Goal: Information Seeking & Learning: Learn about a topic

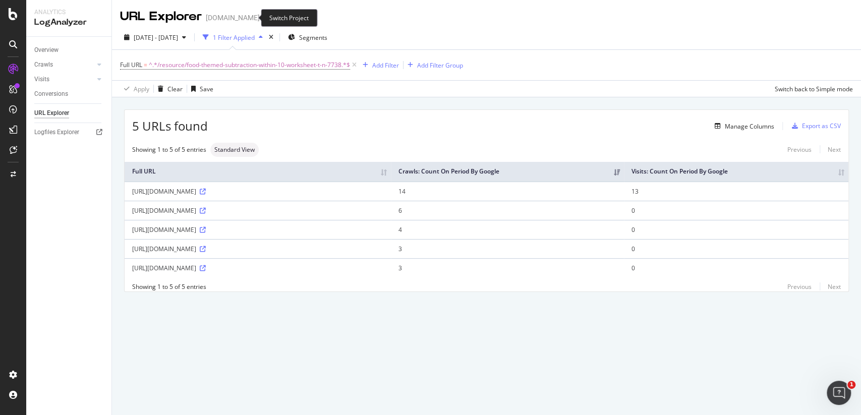
click at [264, 16] on icon "arrow-right-arrow-left" at bounding box center [267, 17] width 6 height 7
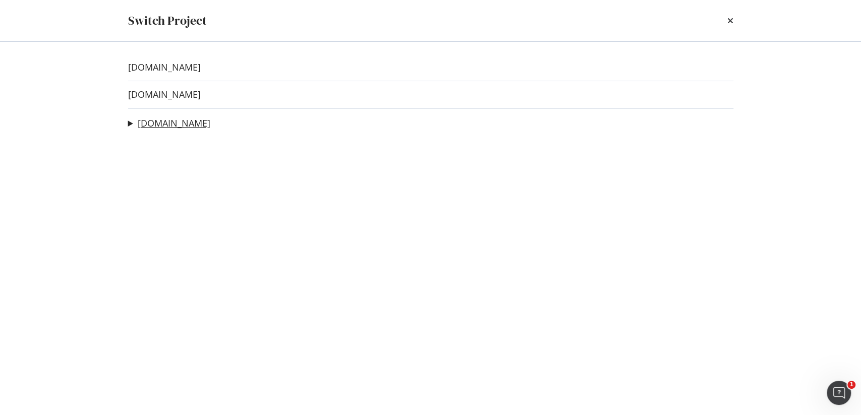
click at [153, 121] on link "[DOMAIN_NAME]" at bounding box center [174, 123] width 73 height 11
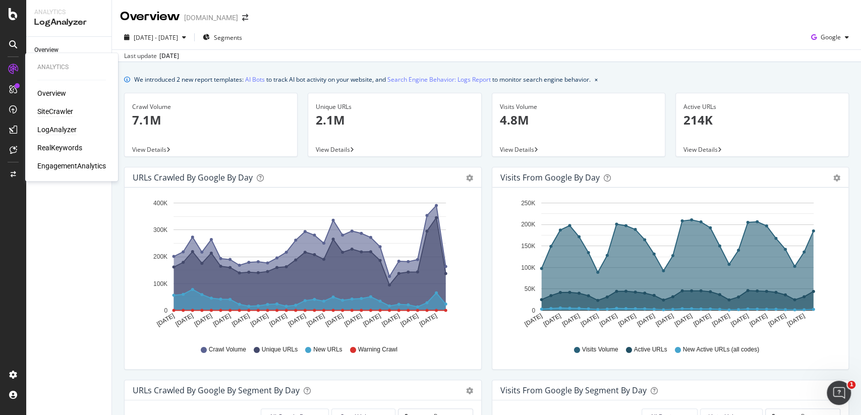
click at [53, 111] on div "SiteCrawler" at bounding box center [55, 111] width 36 height 10
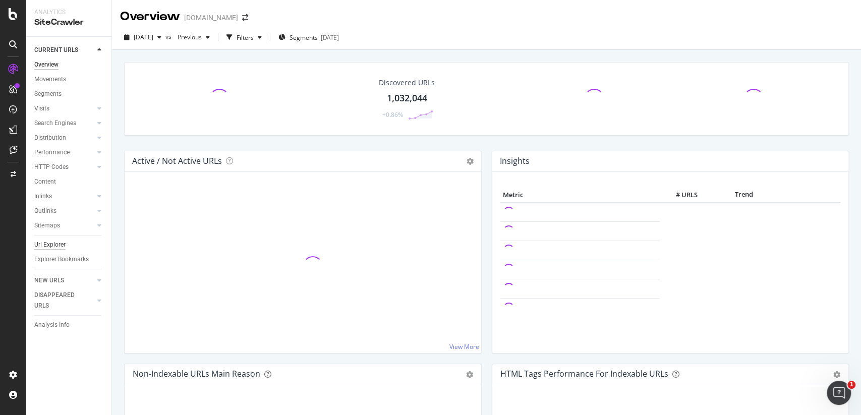
click at [62, 242] on div "Url Explorer" at bounding box center [49, 244] width 31 height 11
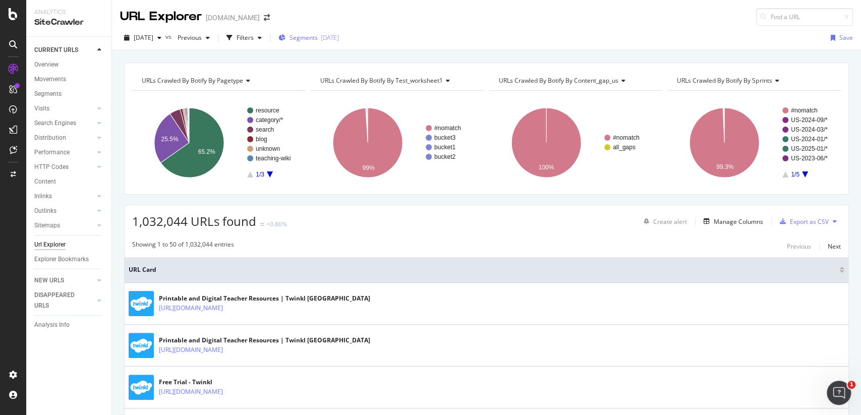
click at [325, 42] on div "Segments [DATE]" at bounding box center [308, 37] width 60 height 15
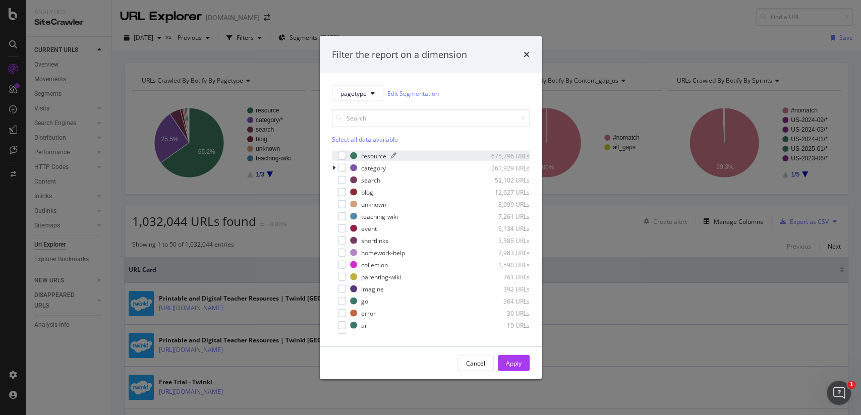
click at [362, 156] on div "resource" at bounding box center [373, 155] width 25 height 9
click at [518, 362] on div "Apply" at bounding box center [514, 362] width 16 height 9
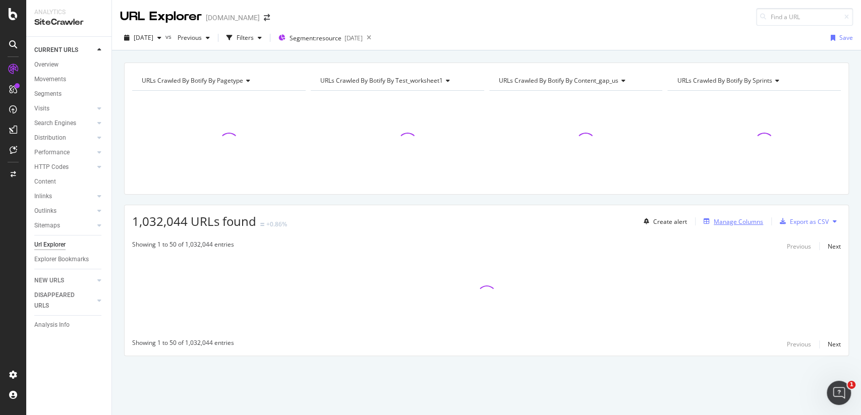
click at [725, 217] on div "Manage Columns" at bounding box center [737, 221] width 49 height 9
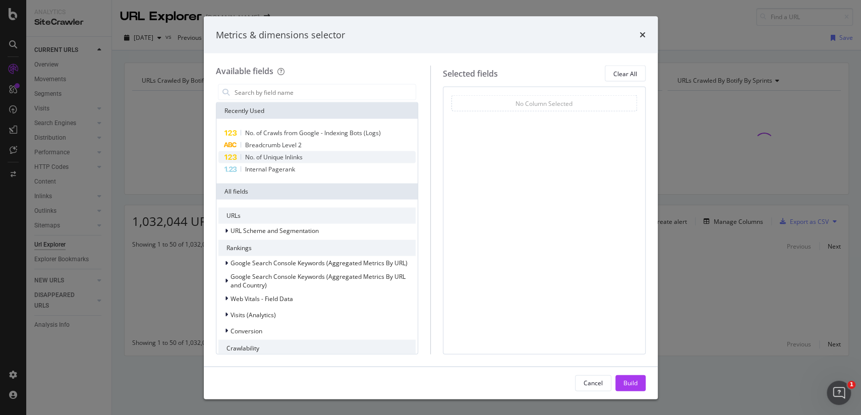
click at [302, 156] on span "No. of Unique Inlinks" at bounding box center [273, 157] width 57 height 9
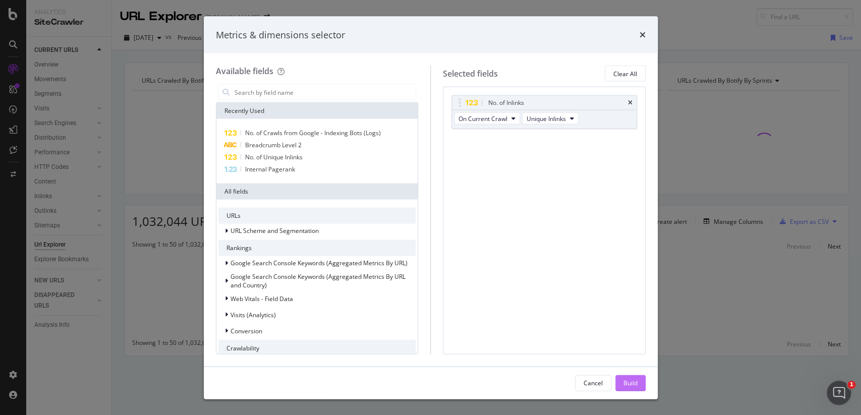
click at [627, 382] on div "Build" at bounding box center [630, 382] width 14 height 9
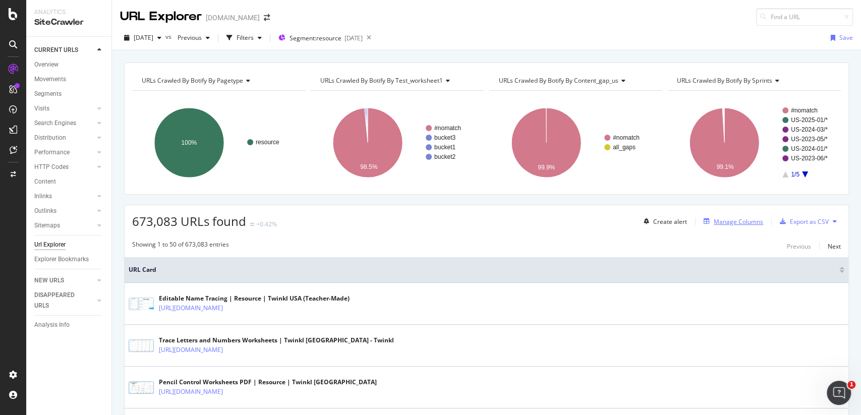
click at [728, 219] on div "Manage Columns" at bounding box center [737, 221] width 49 height 9
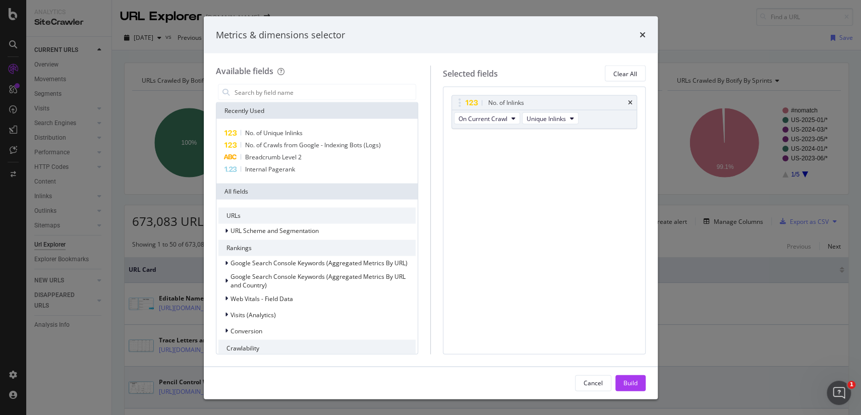
click at [623, 384] on div "Build" at bounding box center [630, 382] width 14 height 9
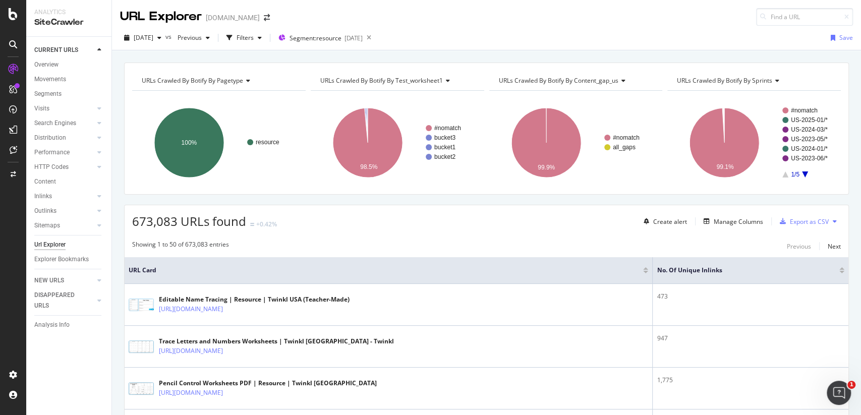
click at [840, 272] on div at bounding box center [841, 272] width 5 height 3
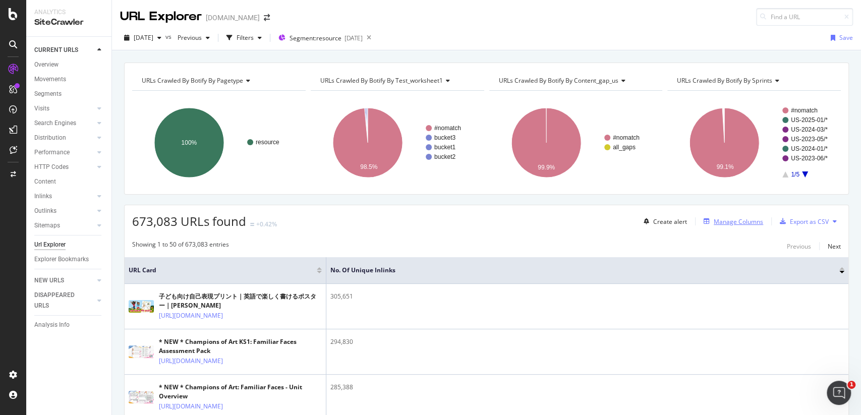
click at [743, 222] on div "Manage Columns" at bounding box center [737, 221] width 49 height 9
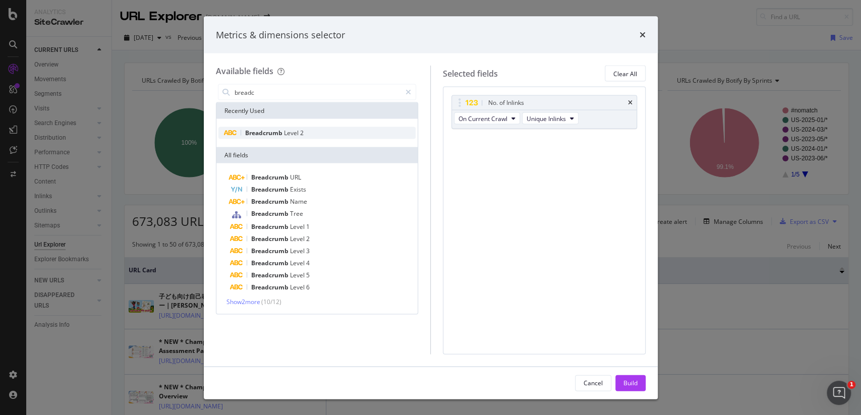
type input "breadc"
click at [331, 138] on div "Breadcrumb Level 2" at bounding box center [317, 133] width 198 height 12
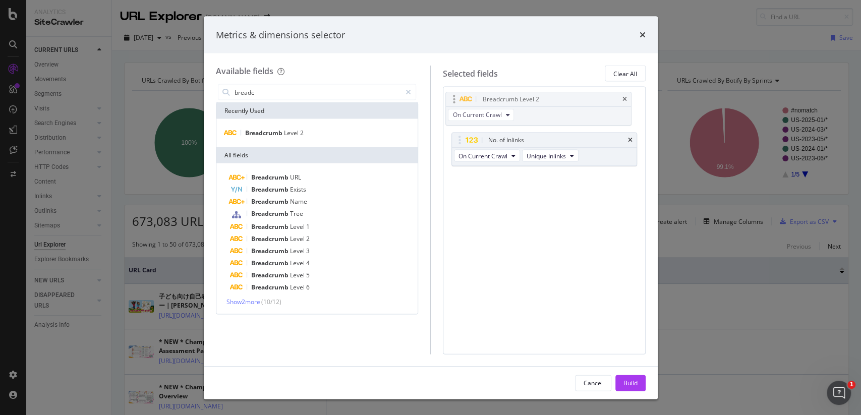
drag, startPoint x: 564, startPoint y: 146, endPoint x: 558, endPoint y: 105, distance: 41.3
click at [558, 105] on body "Analytics SiteCrawler CURRENT URLS Overview Movements Segments Visits Analysis …" at bounding box center [430, 207] width 861 height 415
click at [640, 386] on button "Build" at bounding box center [630, 383] width 30 height 16
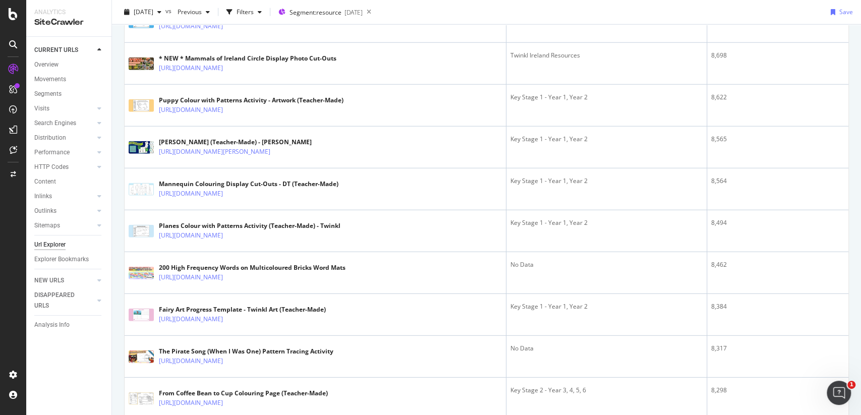
scroll to position [2021, 0]
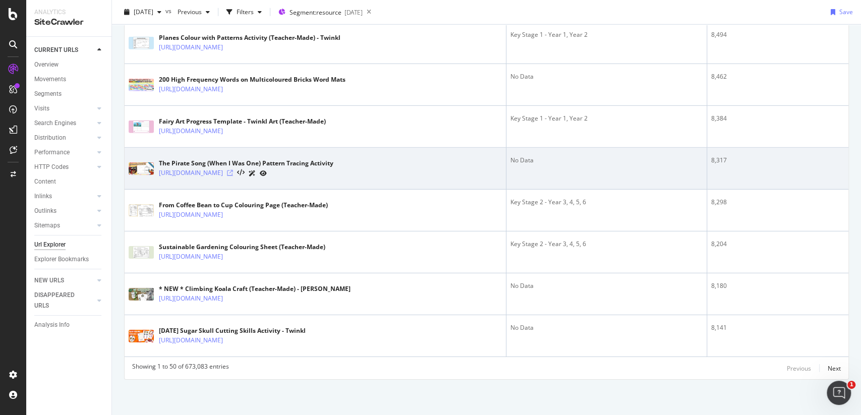
click at [233, 173] on icon at bounding box center [230, 173] width 6 height 6
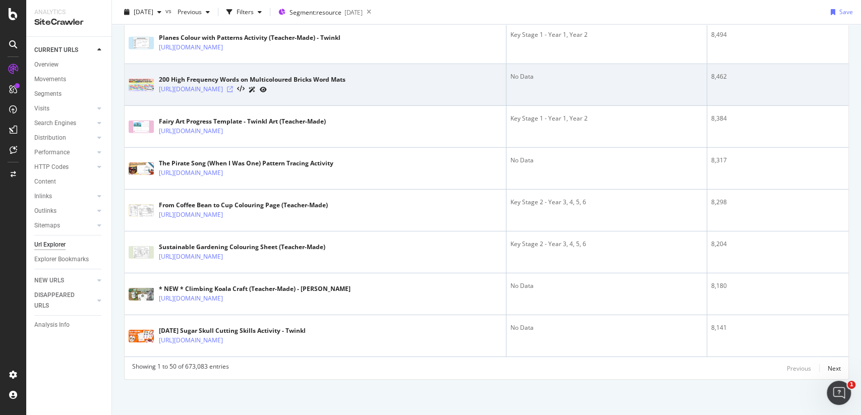
click at [233, 89] on icon at bounding box center [230, 89] width 6 height 6
